Goal: Task Accomplishment & Management: Use online tool/utility

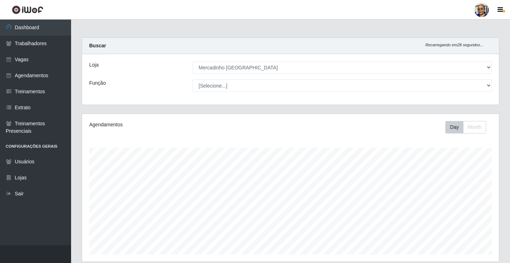
select select "345"
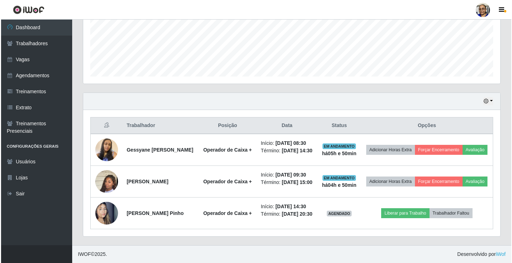
scroll to position [148, 417]
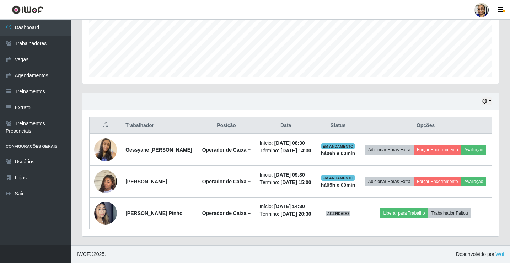
click at [347, 250] on footer "IWOF © 2025 . Desenvolvido por iWof" at bounding box center [290, 254] width 439 height 18
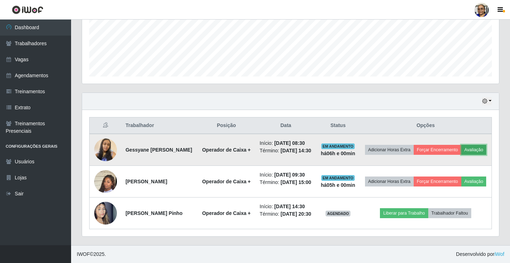
click at [462, 145] on button "Avaliação" at bounding box center [474, 150] width 25 height 10
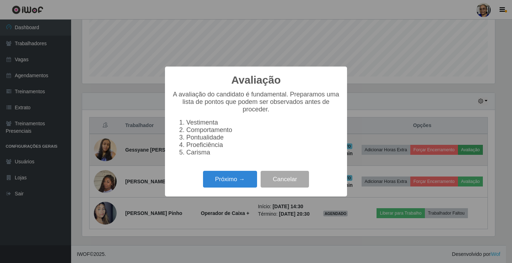
scroll to position [148, 413]
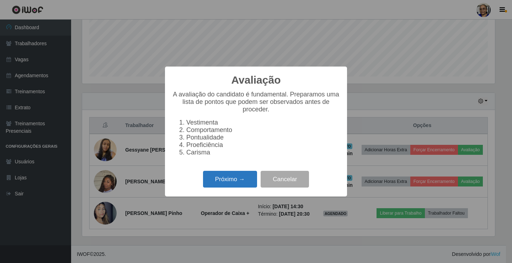
click at [230, 183] on button "Próximo →" at bounding box center [230, 179] width 54 height 17
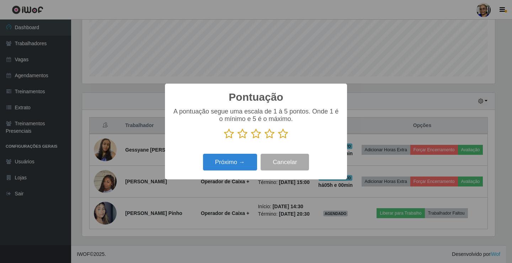
scroll to position [355421, 355156]
click at [284, 137] on icon at bounding box center [283, 133] width 10 height 11
click at [278, 139] on input "radio" at bounding box center [278, 139] width 0 height 0
click at [236, 162] on button "Próximo →" at bounding box center [230, 162] width 54 height 17
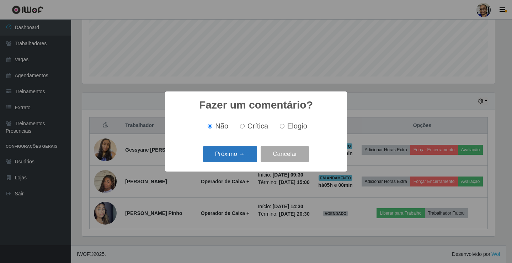
click at [241, 156] on button "Próximo →" at bounding box center [230, 154] width 54 height 17
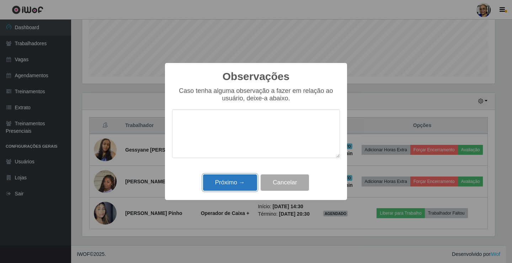
click at [236, 183] on button "Próximo →" at bounding box center [230, 182] width 54 height 17
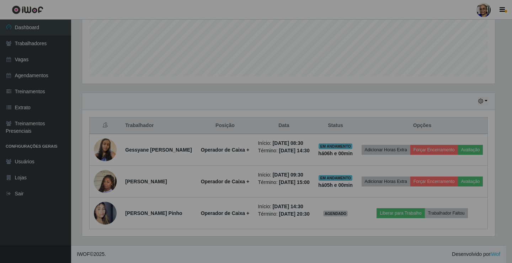
scroll to position [148, 417]
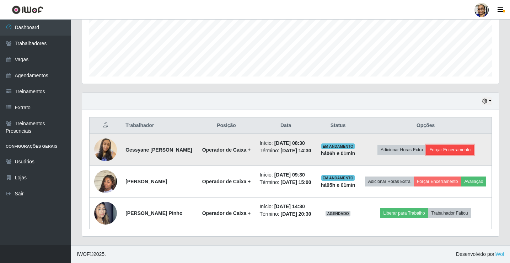
click at [463, 145] on button "Forçar Encerramento" at bounding box center [450, 150] width 48 height 10
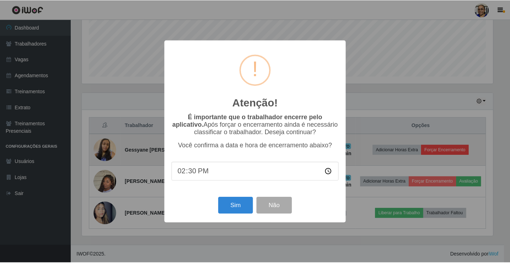
scroll to position [148, 413]
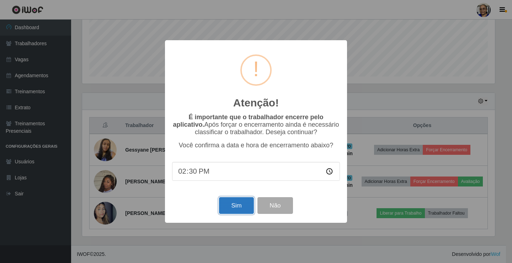
click at [239, 208] on button "Sim" at bounding box center [236, 205] width 34 height 17
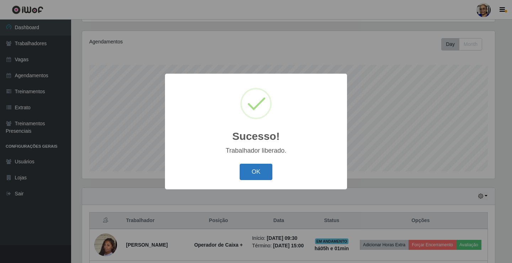
click at [258, 172] on button "OK" at bounding box center [256, 172] width 33 height 17
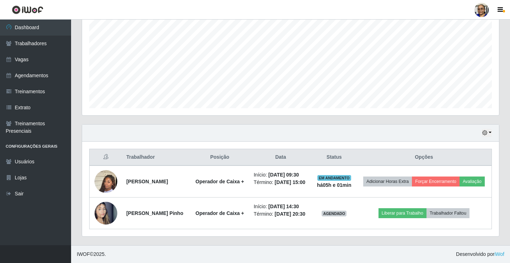
scroll to position [157, 0]
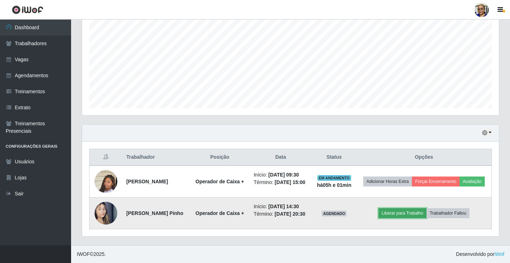
click at [416, 208] on button "Liberar para Trabalho" at bounding box center [403, 213] width 48 height 10
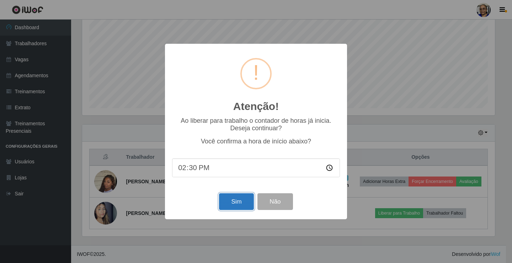
click at [236, 200] on button "Sim" at bounding box center [236, 201] width 34 height 17
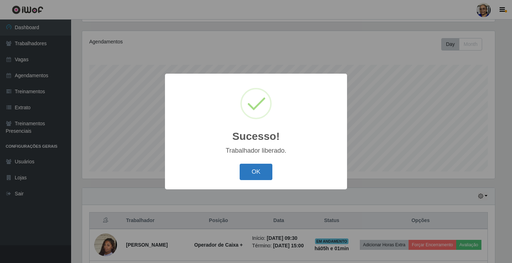
click at [265, 169] on button "OK" at bounding box center [256, 172] width 33 height 17
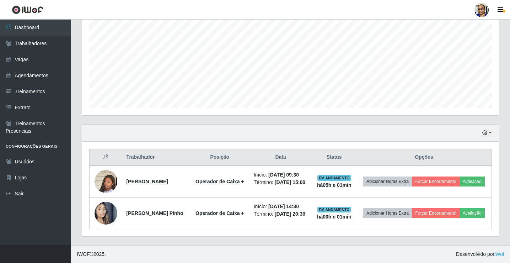
scroll to position [157, 0]
